Goal: Navigation & Orientation: Find specific page/section

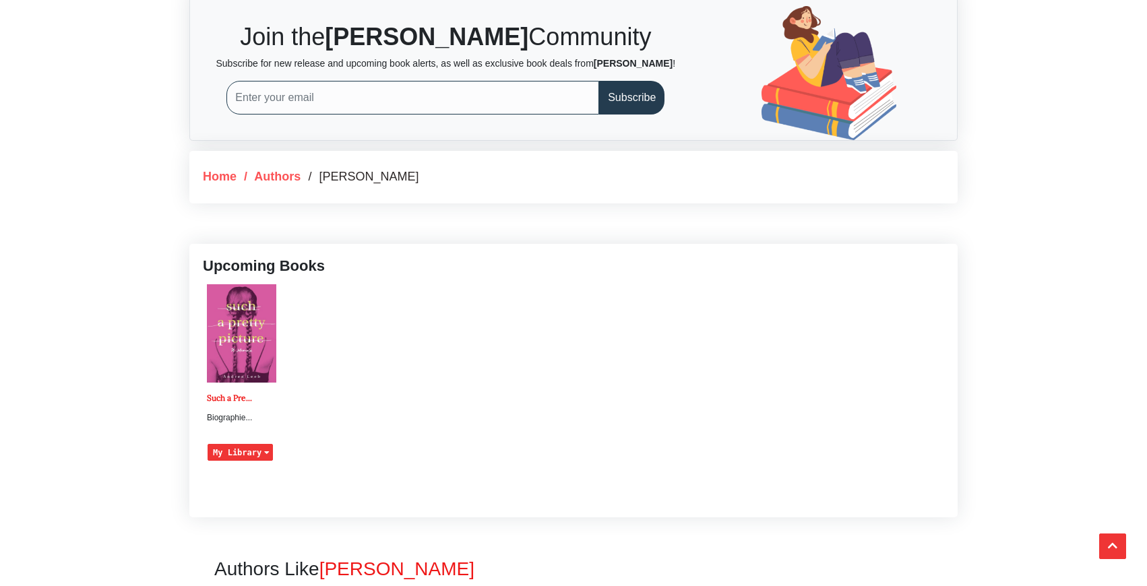
scroll to position [504, 0]
click at [238, 361] on img at bounding box center [241, 333] width 69 height 98
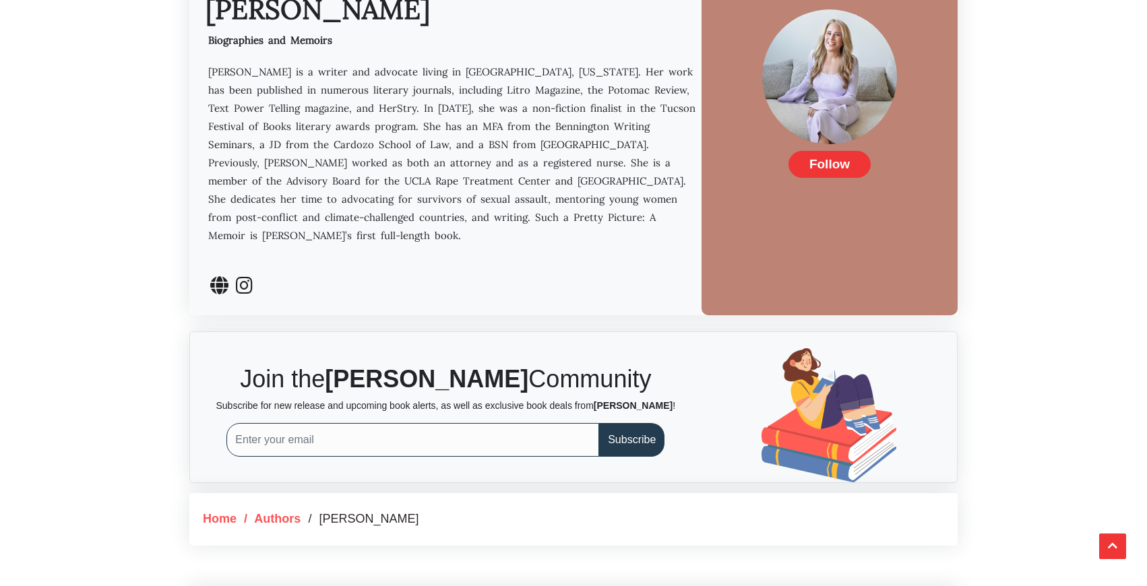
scroll to position [0, 0]
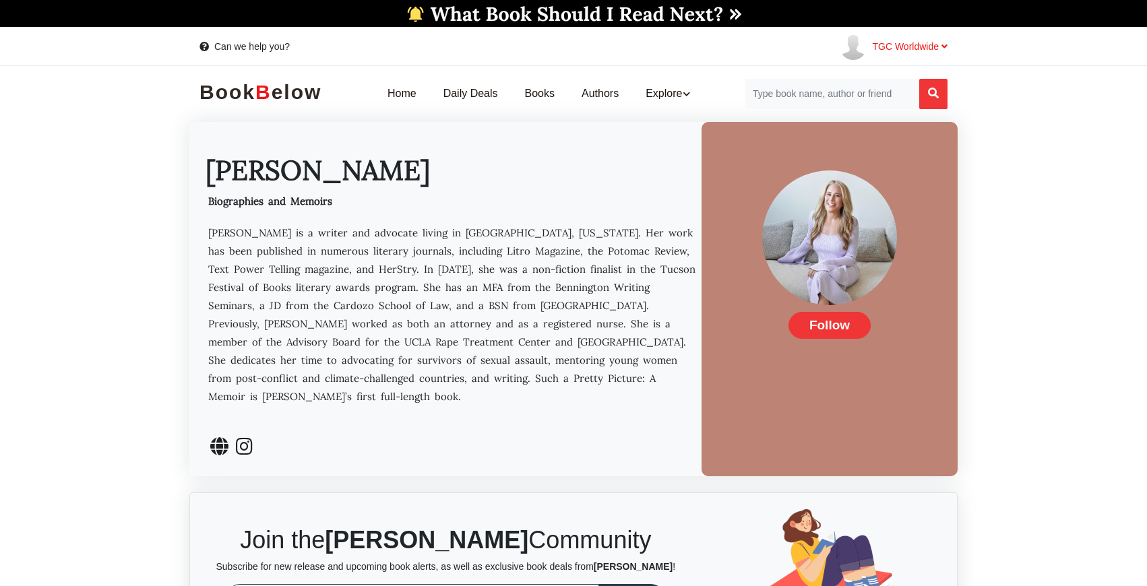
click at [906, 49] on span "TGC Worldwide" at bounding box center [909, 46] width 75 height 11
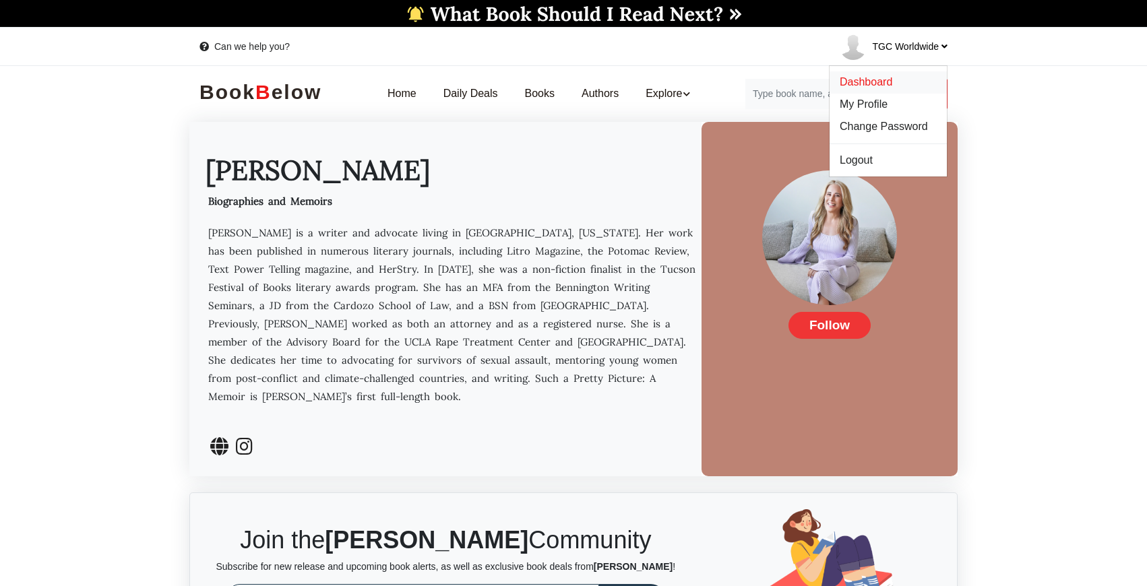
click at [872, 78] on span "Dashboard" at bounding box center [866, 81] width 53 height 11
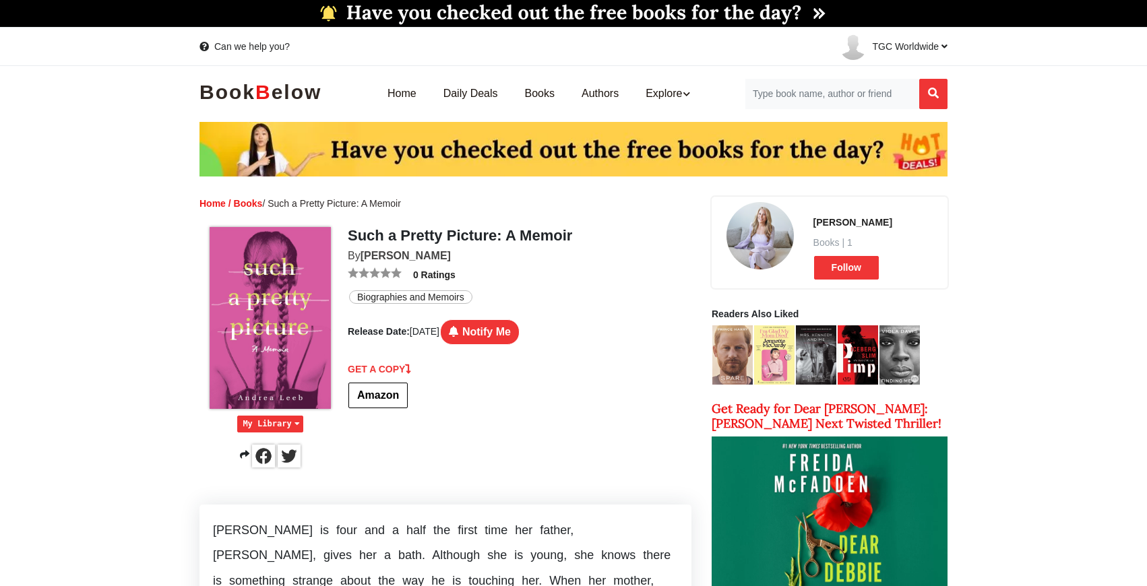
click at [397, 273] on span at bounding box center [375, 273] width 54 height 11
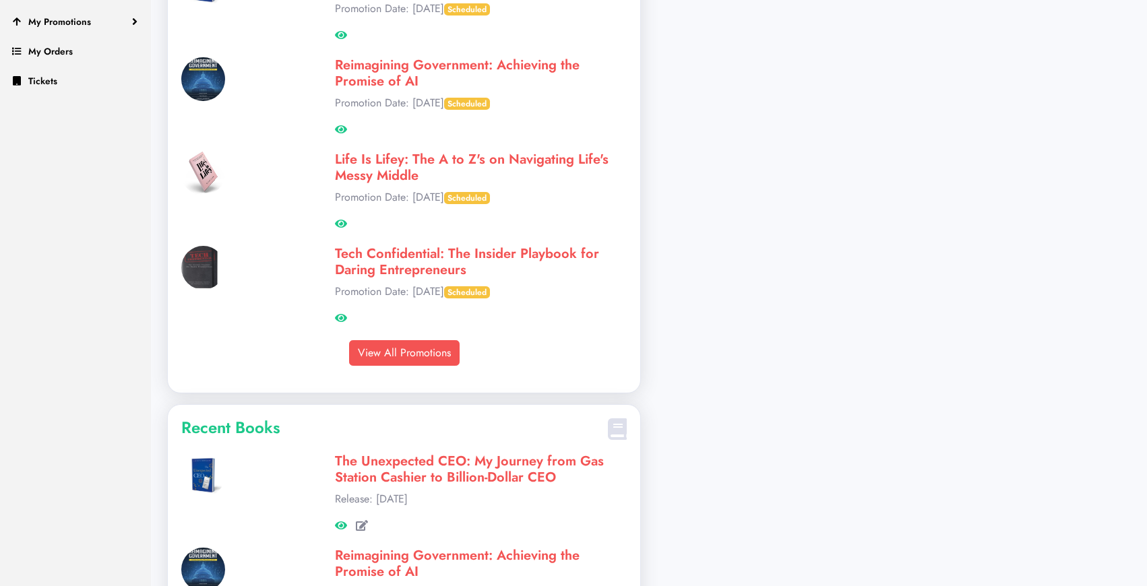
scroll to position [272, 0]
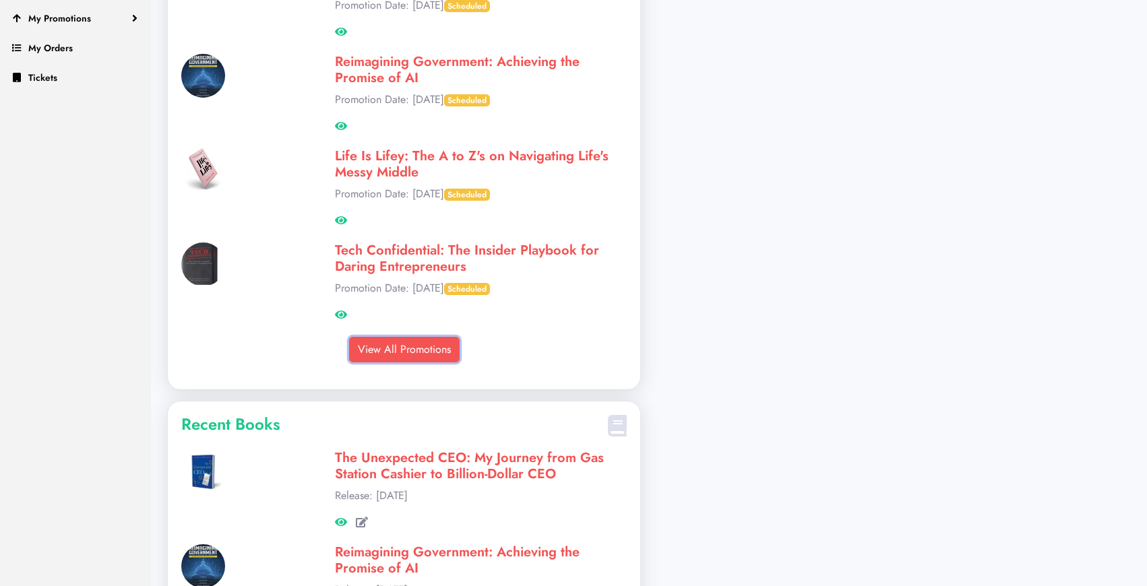
click at [402, 349] on link "View All Promotions" at bounding box center [404, 350] width 111 height 26
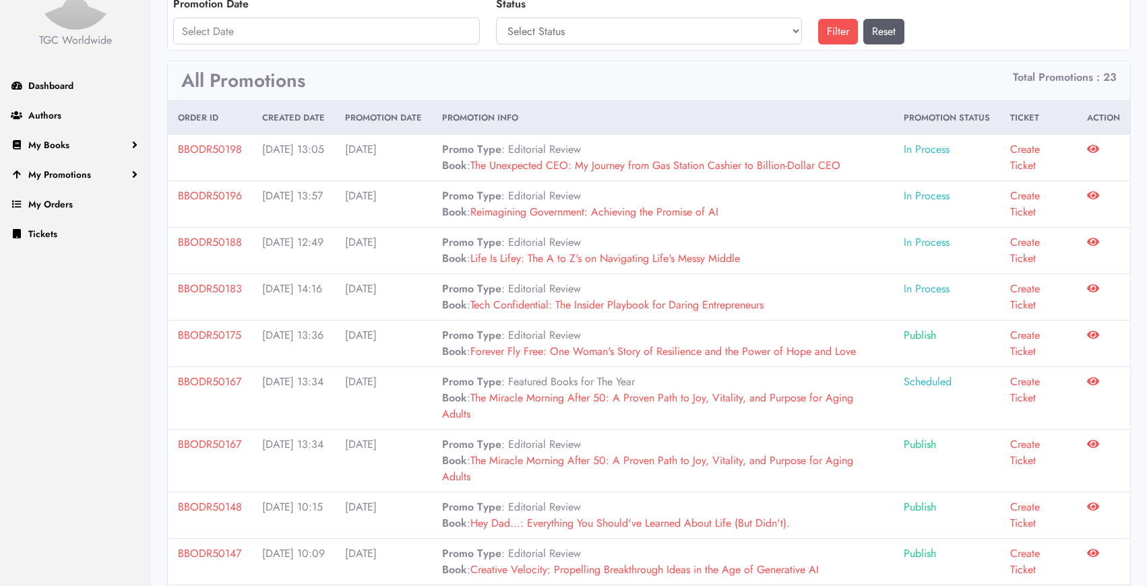
scroll to position [112, 0]
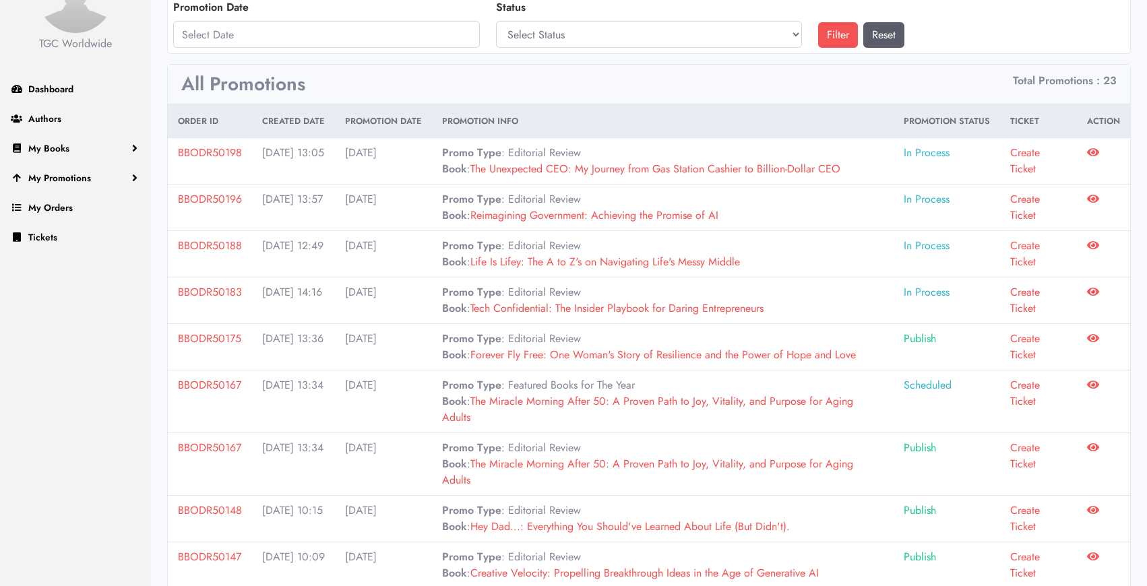
click at [1094, 295] on icon at bounding box center [1093, 291] width 12 height 11
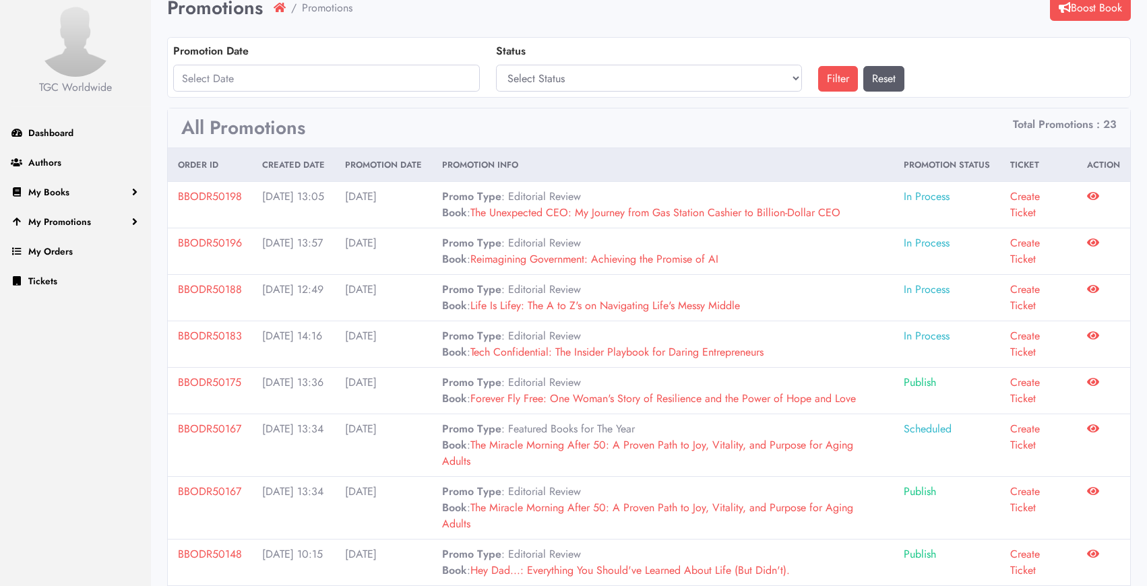
scroll to position [0, 0]
